Goal: Task Accomplishment & Management: Manage account settings

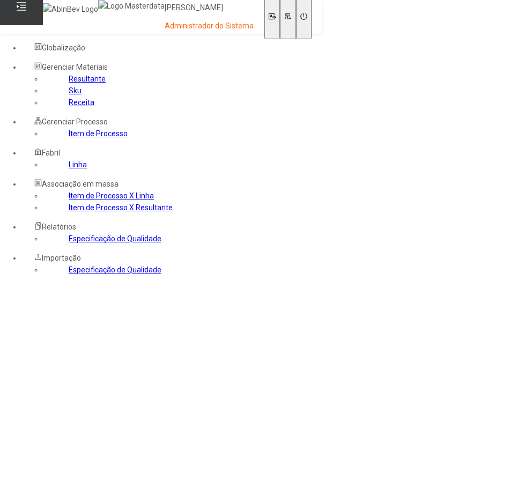
click at [13, 285] on nz-content at bounding box center [13, 289] width 0 height 9
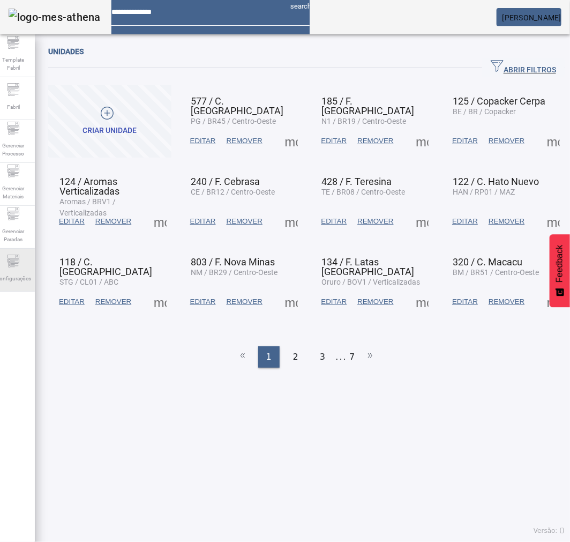
click at [18, 275] on span "Configurações" at bounding box center [13, 278] width 42 height 14
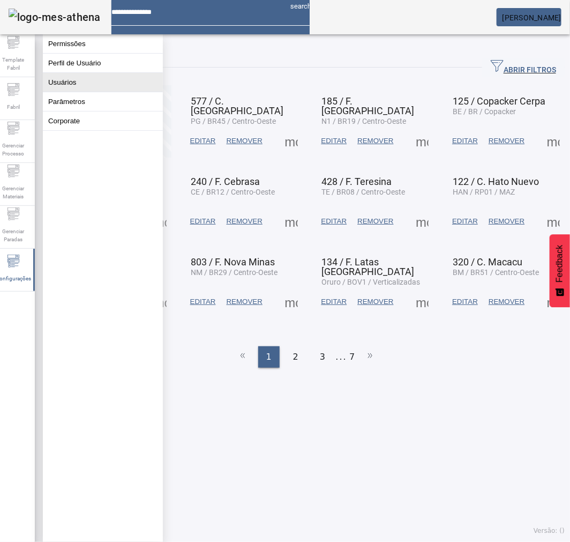
click at [71, 88] on button "Usuários" at bounding box center [103, 82] width 120 height 19
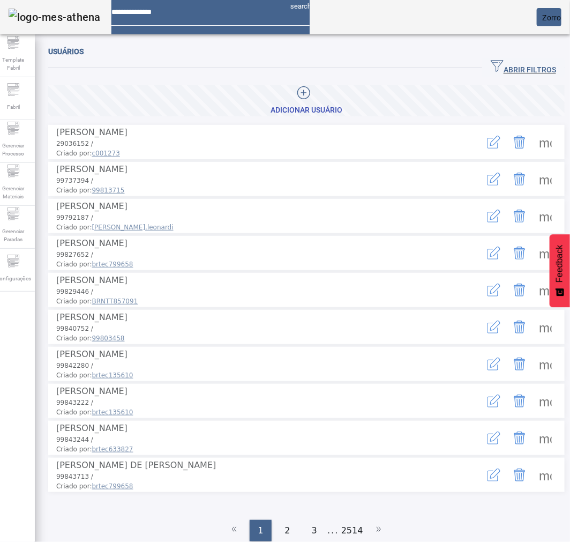
click at [509, 65] on span "ABRIR FILTROS" at bounding box center [523, 67] width 65 height 16
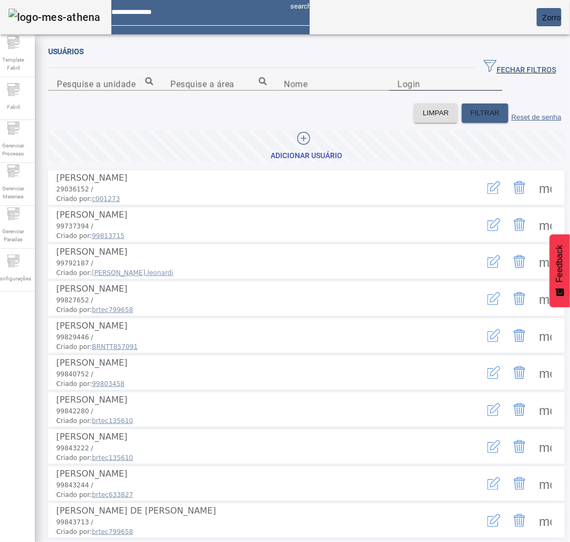
click at [398, 91] on input "Login" at bounding box center [446, 84] width 96 height 13
type input "********"
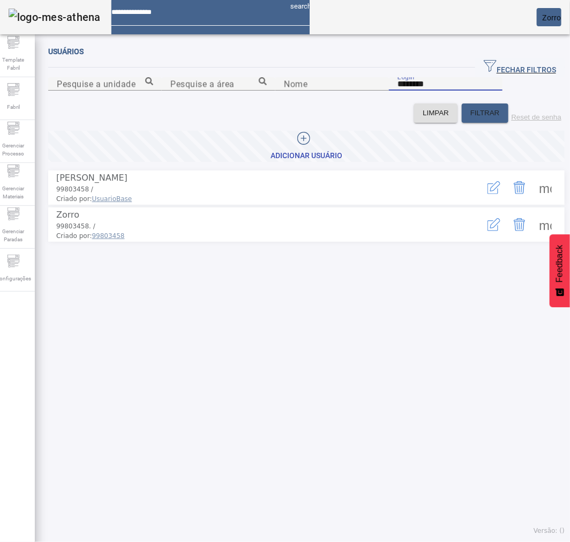
click at [513, 237] on span at bounding box center [546, 225] width 26 height 26
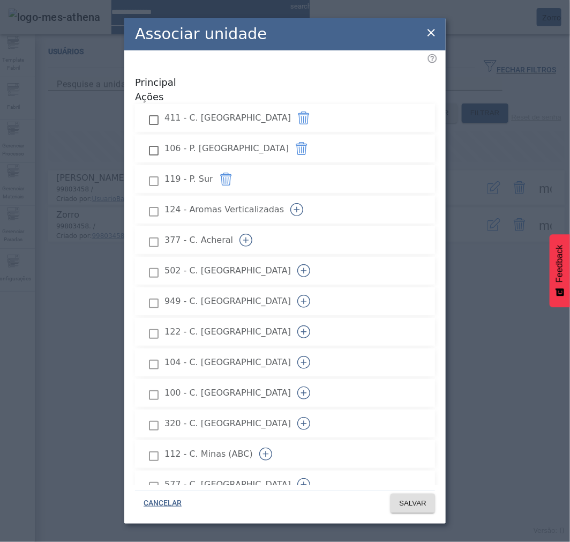
click at [310, 386] on icon "button" at bounding box center [303, 392] width 13 height 13
click at [352, 38] on div "Associar unidade" at bounding box center [285, 34] width 322 height 32
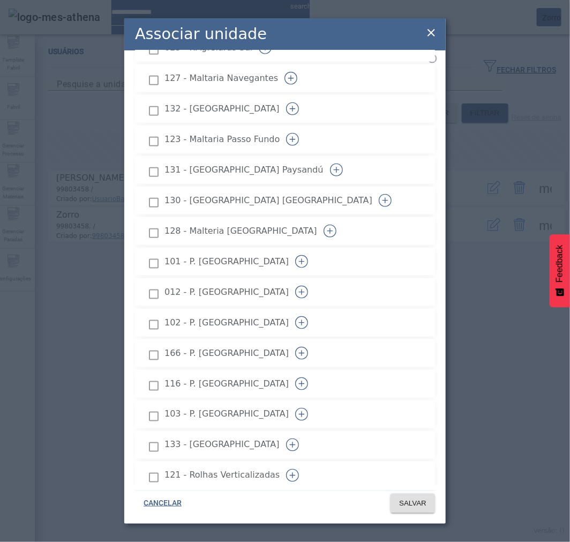
click at [308, 286] on icon "button" at bounding box center [301, 292] width 13 height 13
click at [308, 255] on icon "button" at bounding box center [301, 261] width 13 height 13
click at [308, 316] on icon "button" at bounding box center [301, 322] width 13 height 13
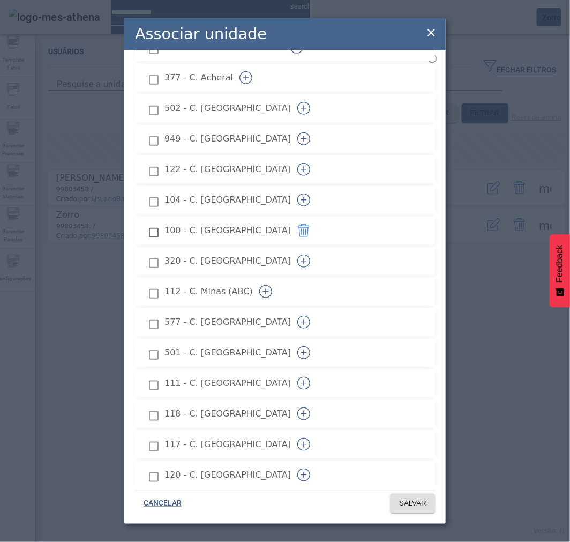
click at [272, 285] on icon "button" at bounding box center [265, 291] width 13 height 13
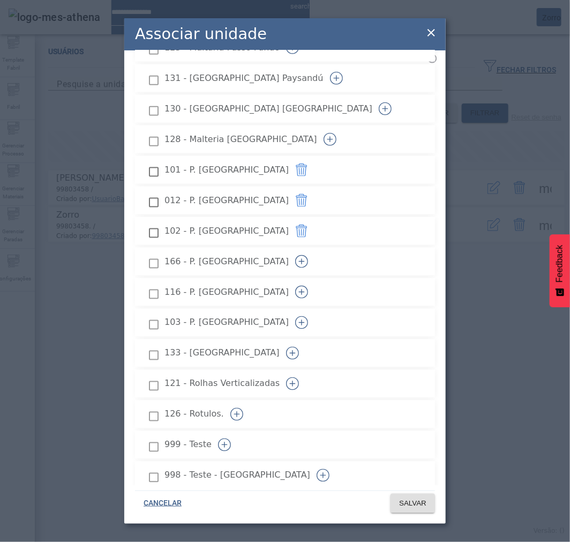
click at [308, 286] on icon "button" at bounding box center [301, 292] width 13 height 13
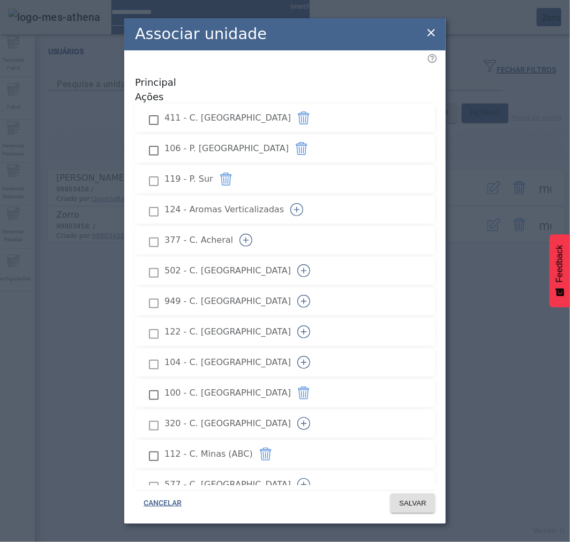
scroll to position [1628, 0]
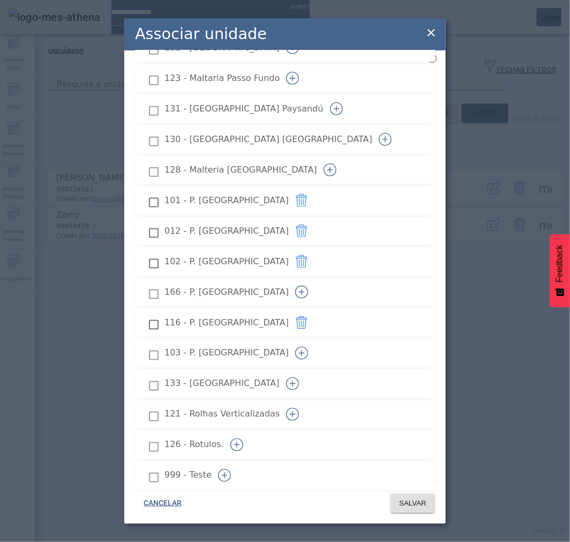
click at [308, 286] on icon "button" at bounding box center [301, 292] width 13 height 13
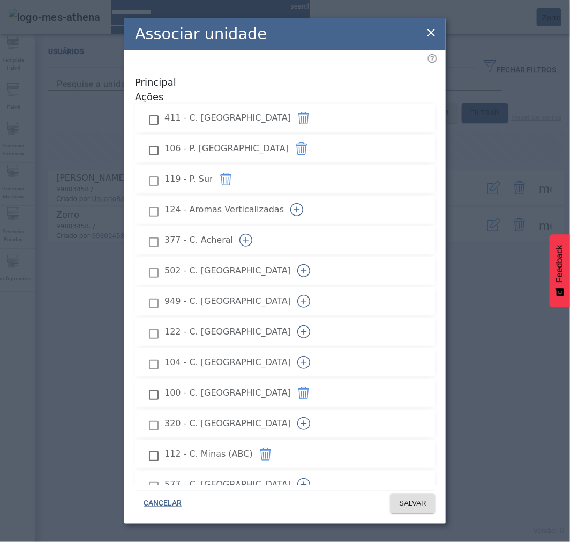
click at [252, 234] on icon "button" at bounding box center [246, 240] width 13 height 13
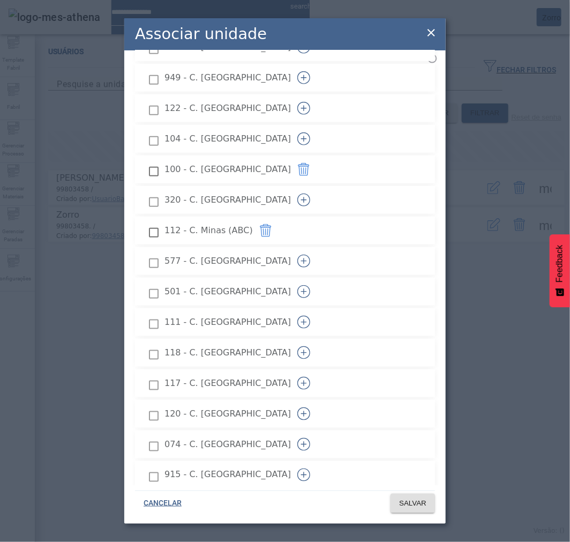
click at [310, 285] on icon "button" at bounding box center [303, 291] width 13 height 13
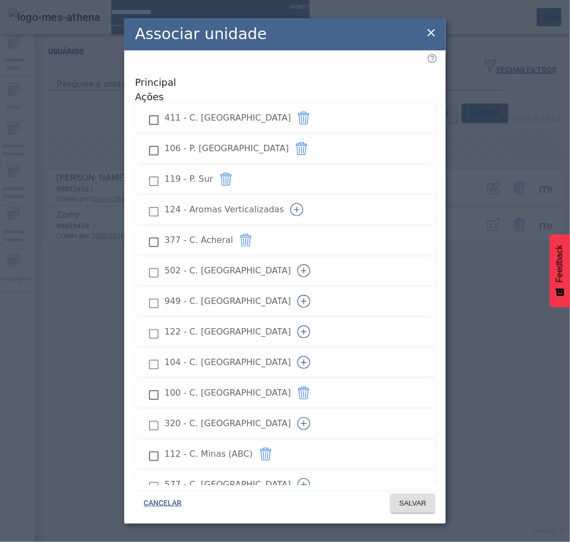
click at [310, 264] on icon "button" at bounding box center [303, 270] width 13 height 13
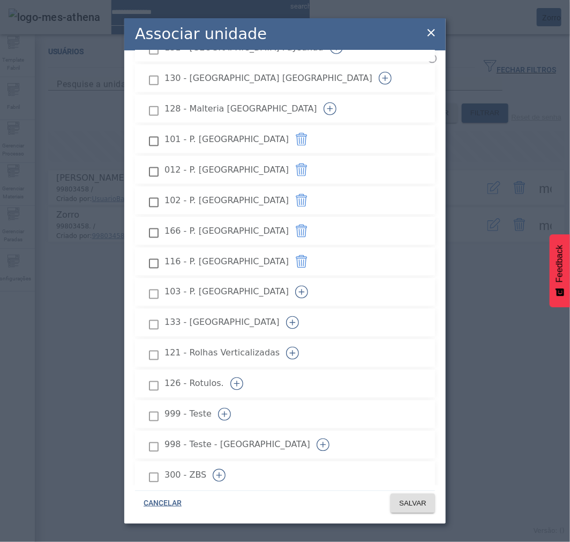
click at [308, 286] on icon "button" at bounding box center [301, 292] width 13 height 13
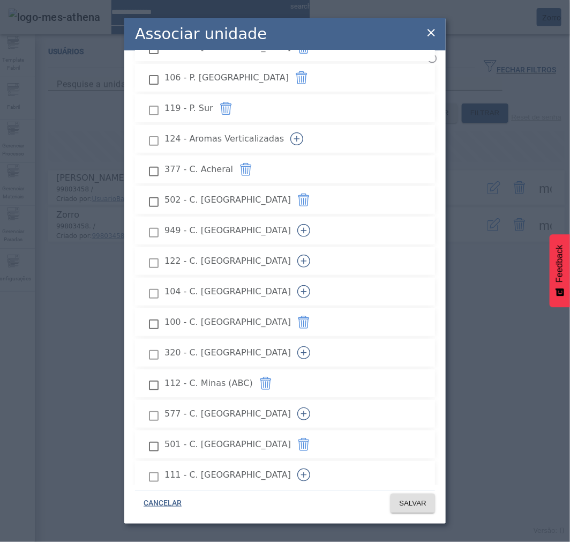
click at [310, 285] on icon "button" at bounding box center [303, 291] width 13 height 13
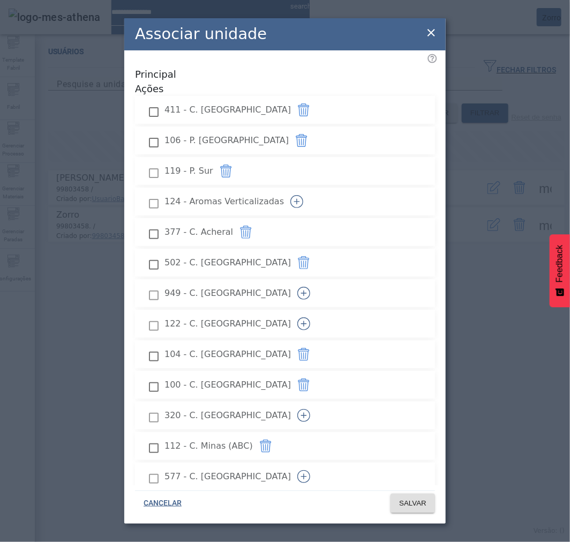
scroll to position [254, 0]
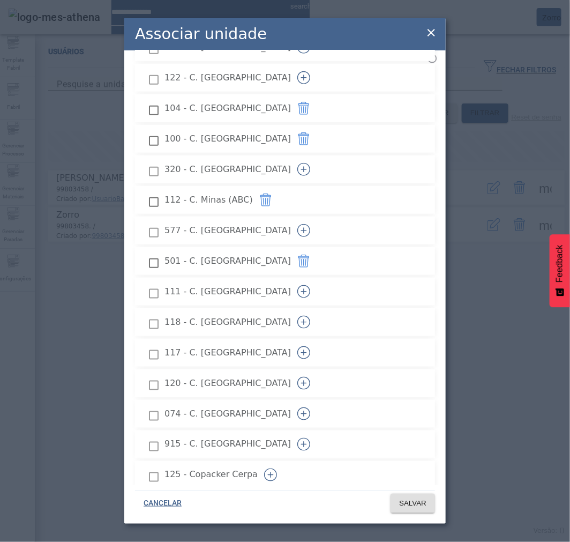
click at [310, 285] on icon "button" at bounding box center [303, 291] width 13 height 13
click at [310, 346] on icon "button" at bounding box center [303, 352] width 13 height 13
click at [307, 322] on icon "button" at bounding box center [304, 322] width 6 height 1
click at [304, 381] on icon "button" at bounding box center [303, 384] width 1 height 6
click at [307, 444] on icon "button" at bounding box center [304, 444] width 6 height 1
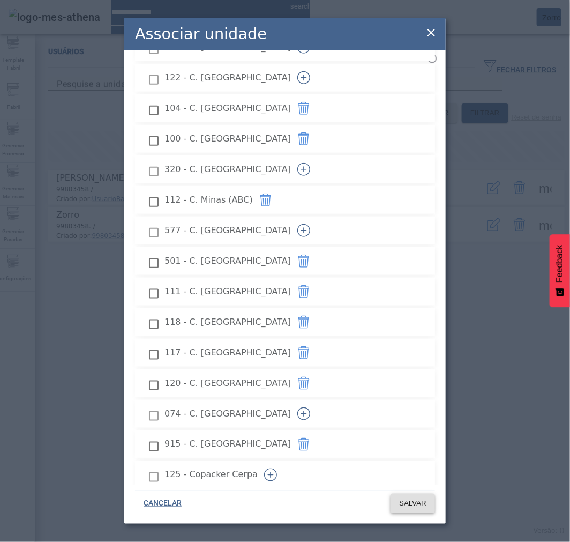
click at [416, 487] on span "SALVAR" at bounding box center [412, 503] width 27 height 11
